Goal: Task Accomplishment & Management: Use online tool/utility

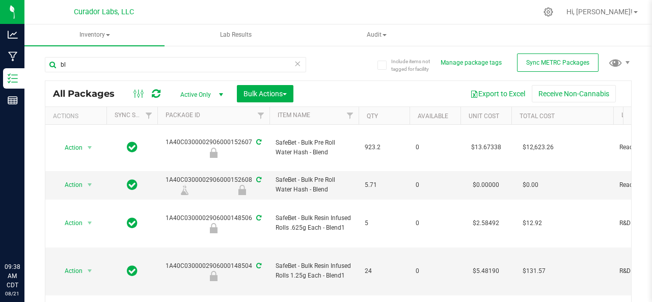
type input "b"
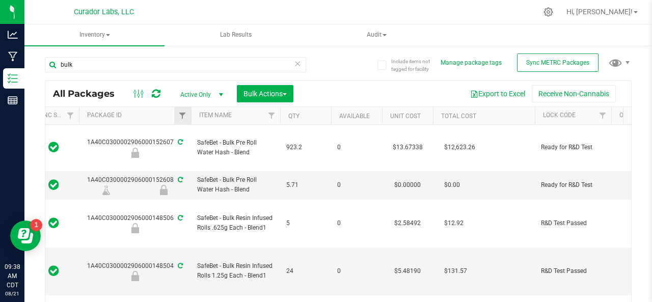
drag, startPoint x: 0, startPoint y: 0, endPoint x: 187, endPoint y: 108, distance: 215.8
click at [187, 108] on div "bulk All Packages Active Only Active Only Lab Samples Locked All External Inter…" at bounding box center [338, 193] width 587 height 293
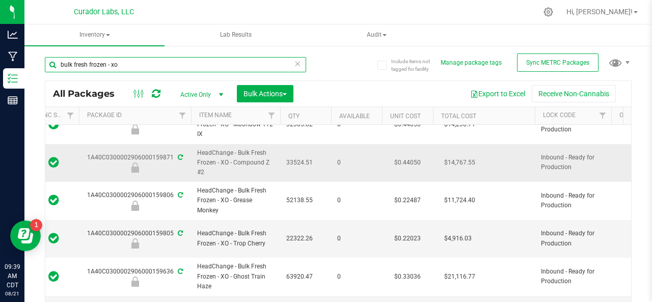
scroll to position [0, 79]
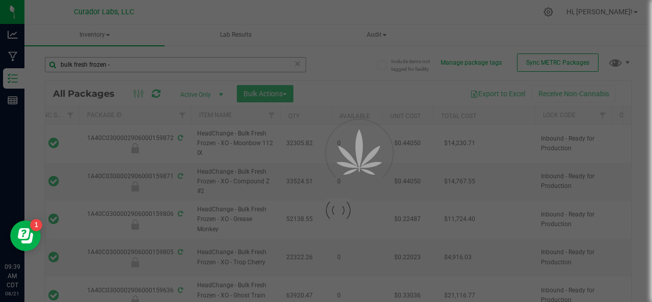
click at [169, 67] on div at bounding box center [326, 151] width 652 height 302
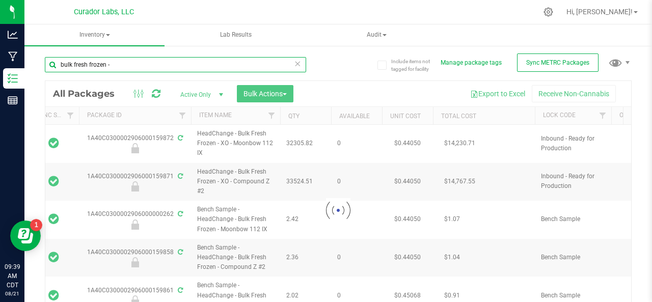
click at [169, 67] on input "bulk fresh frozen -" at bounding box center [175, 64] width 261 height 15
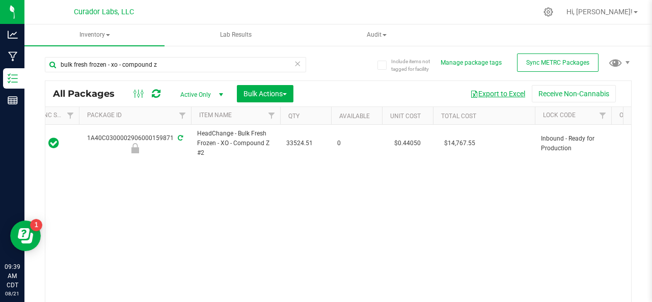
click at [499, 94] on button "Export to Excel" at bounding box center [498, 93] width 68 height 17
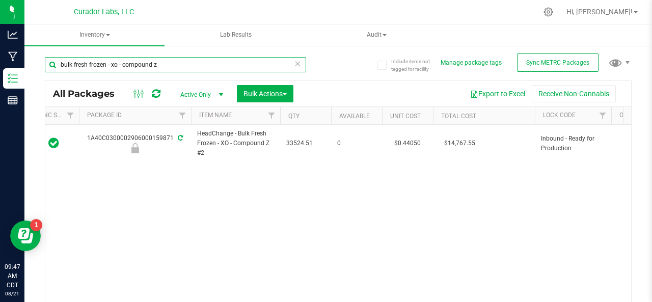
click at [167, 63] on input "bulk fresh frozen - xo - compound z" at bounding box center [175, 64] width 261 height 15
type input "b"
click at [167, 63] on input "text" at bounding box center [175, 64] width 261 height 15
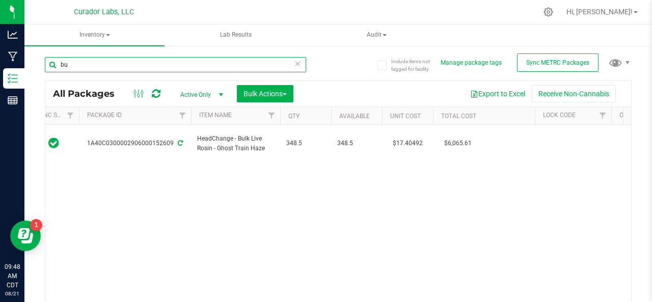
type input "b"
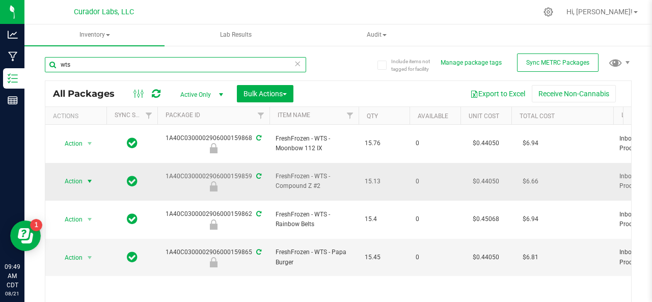
type input "wts"
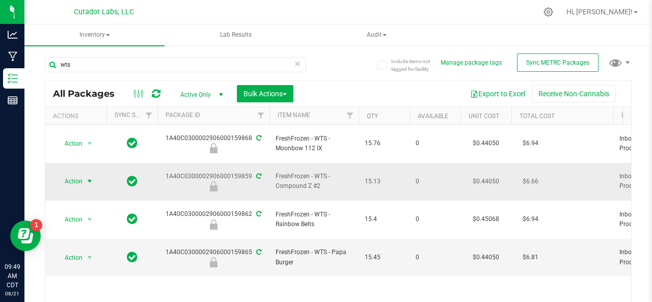
click at [73, 174] on span "Action" at bounding box center [70, 181] width 28 height 14
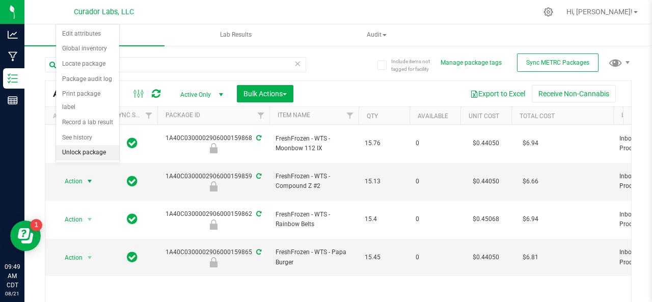
click at [82, 150] on li "Unlock package" at bounding box center [87, 152] width 63 height 15
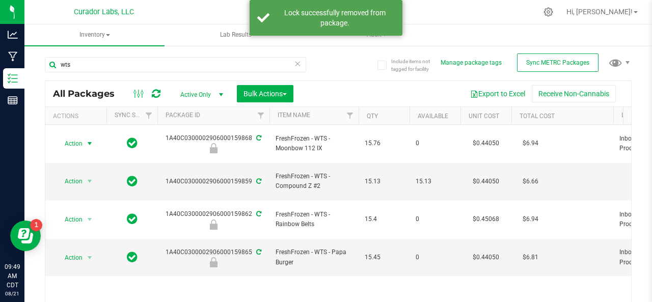
click at [70, 137] on span "Action" at bounding box center [70, 144] width 28 height 14
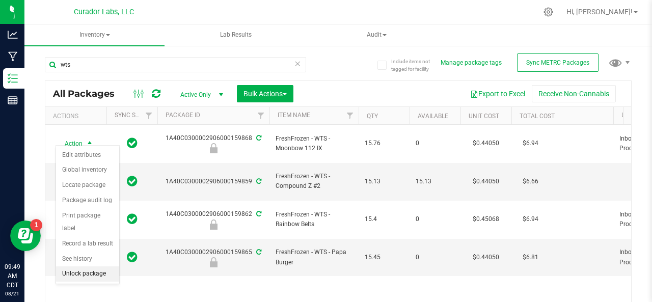
click at [77, 270] on li "Unlock package" at bounding box center [87, 274] width 63 height 15
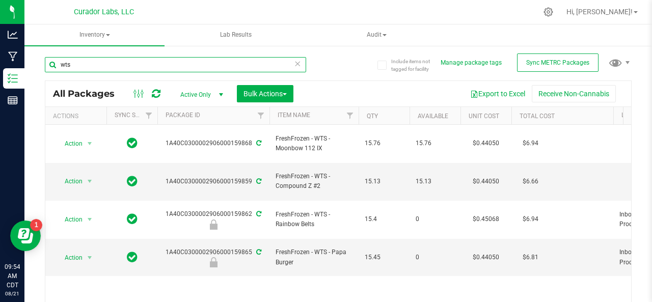
click at [103, 67] on input "wts" at bounding box center [175, 64] width 261 height 15
type input "w"
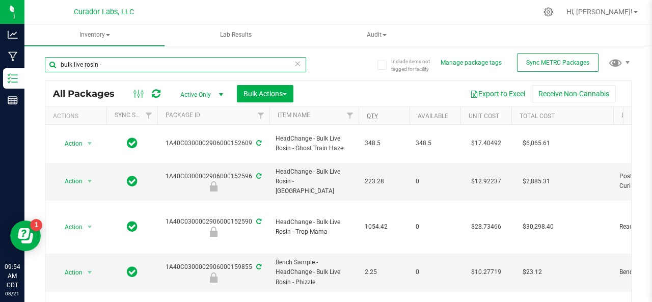
type input "bulk live rosin -"
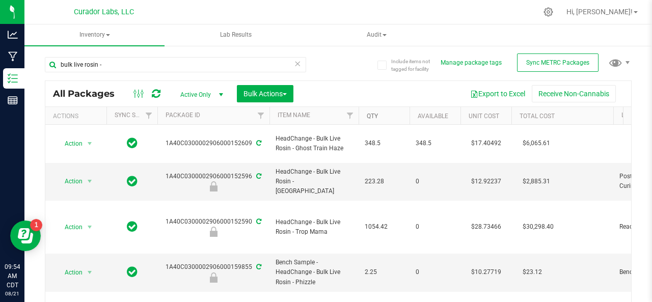
click at [375, 113] on link "Qty" at bounding box center [372, 116] width 11 height 7
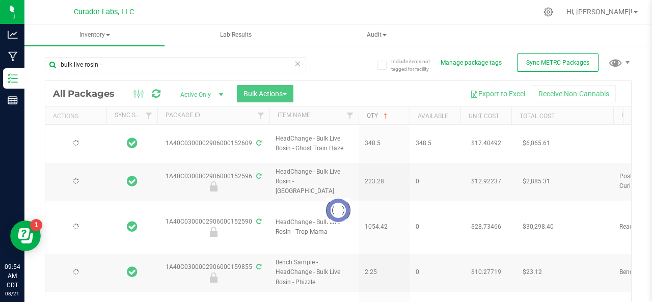
type input "[DATE]"
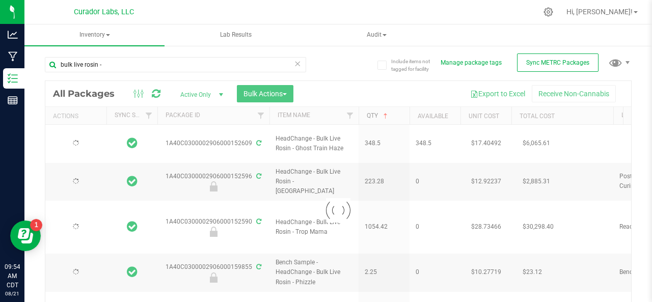
type input "[DATE]"
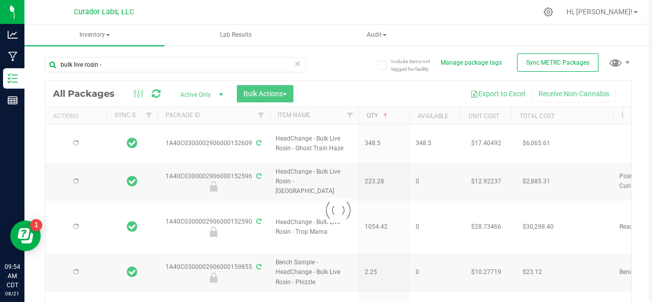
type input "[DATE]"
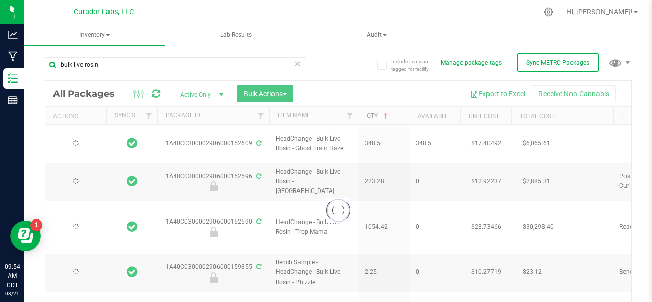
type input "[DATE]"
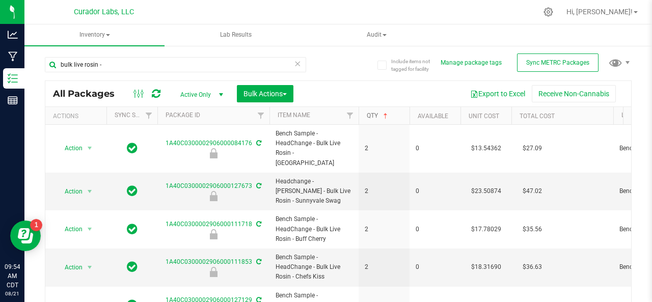
click at [375, 113] on link "Qty" at bounding box center [378, 115] width 23 height 7
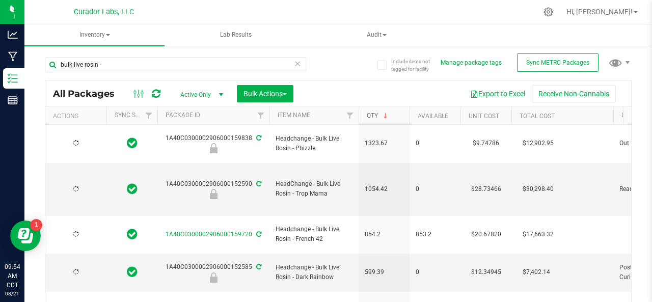
type input "[DATE]"
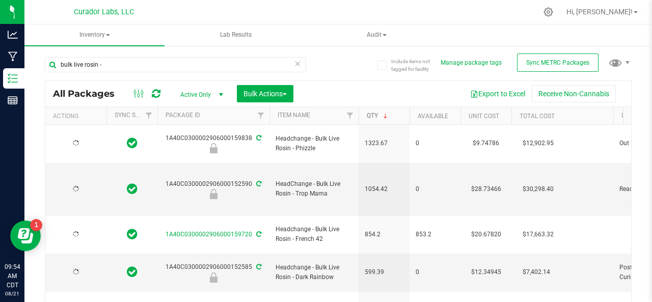
type input "[DATE]"
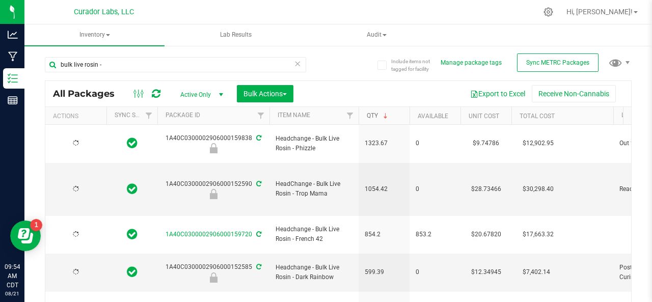
type input "[DATE]"
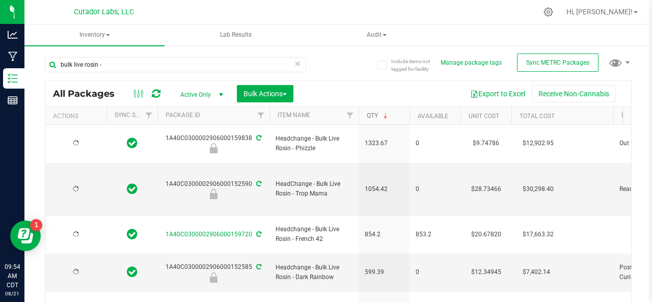
type input "[DATE]"
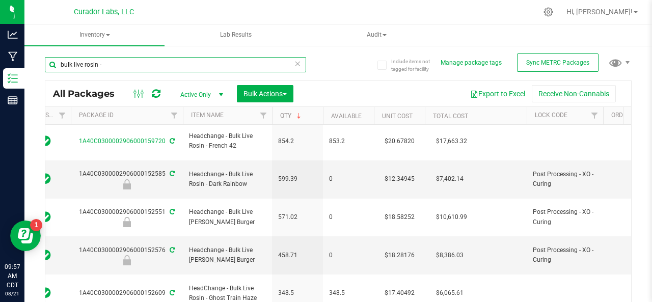
click at [110, 66] on input "bulk live rosin -" at bounding box center [175, 64] width 261 height 15
type input "b"
click at [110, 66] on input "p" at bounding box center [175, 64] width 261 height 15
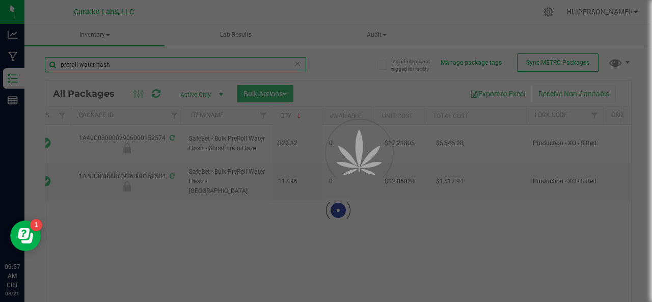
scroll to position [0, 87]
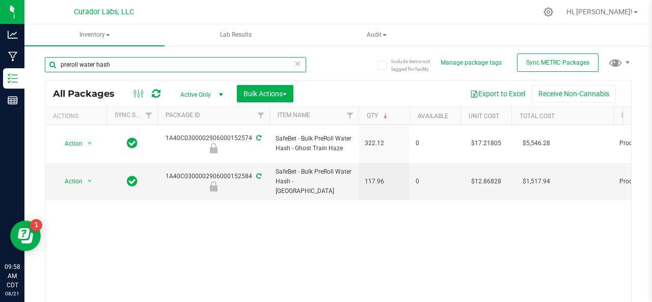
click at [66, 64] on input "preroll water hash" at bounding box center [175, 64] width 261 height 15
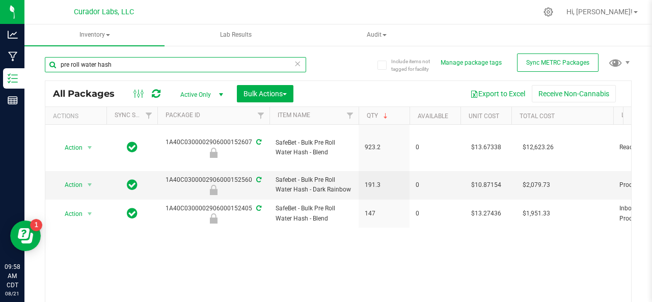
click at [114, 63] on input "pre roll water hash" at bounding box center [175, 64] width 261 height 15
click at [118, 65] on input "pre roll water hash" at bounding box center [175, 64] width 261 height 15
type input "p"
click at [118, 65] on input "text" at bounding box center [175, 64] width 261 height 15
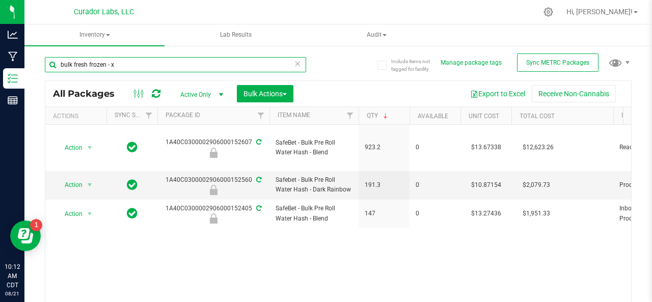
type input "bulk fresh frozen - xo"
